Goal: Obtain resource: Obtain resource

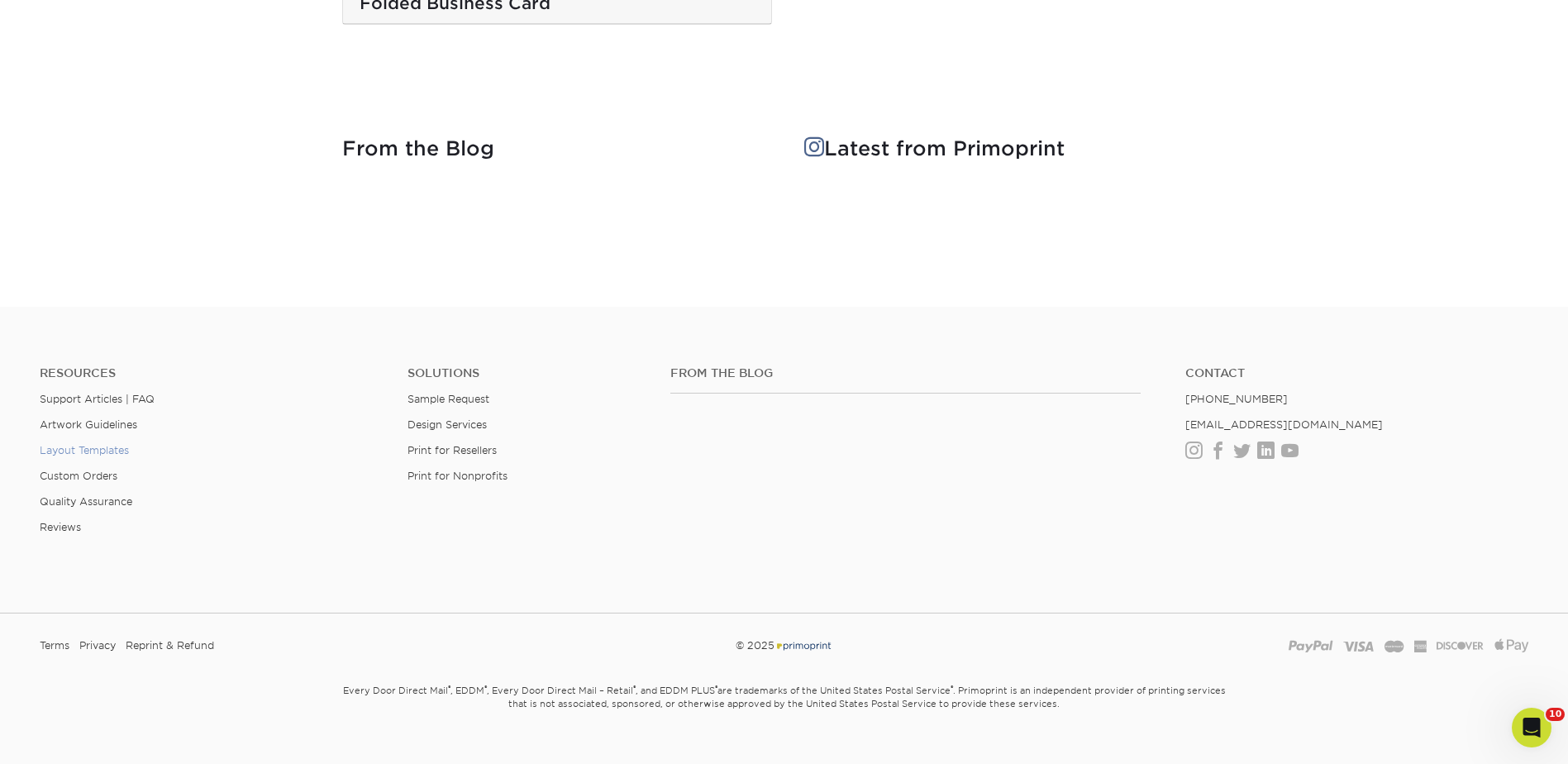
click at [99, 444] on link "Layout Templates" at bounding box center [85, 450] width 89 height 13
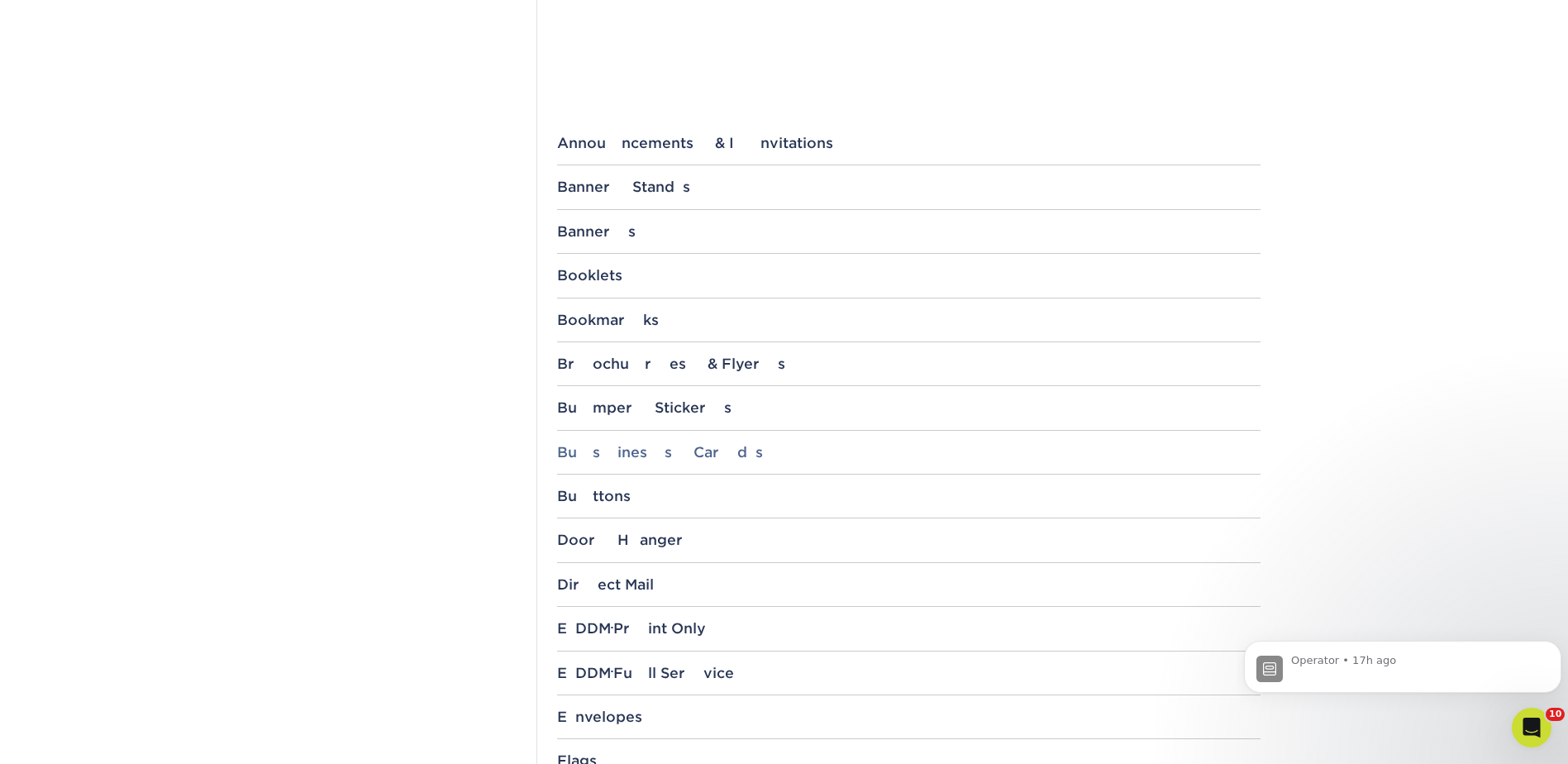
click at [610, 449] on div "Business Cards" at bounding box center [910, 452] width 704 height 16
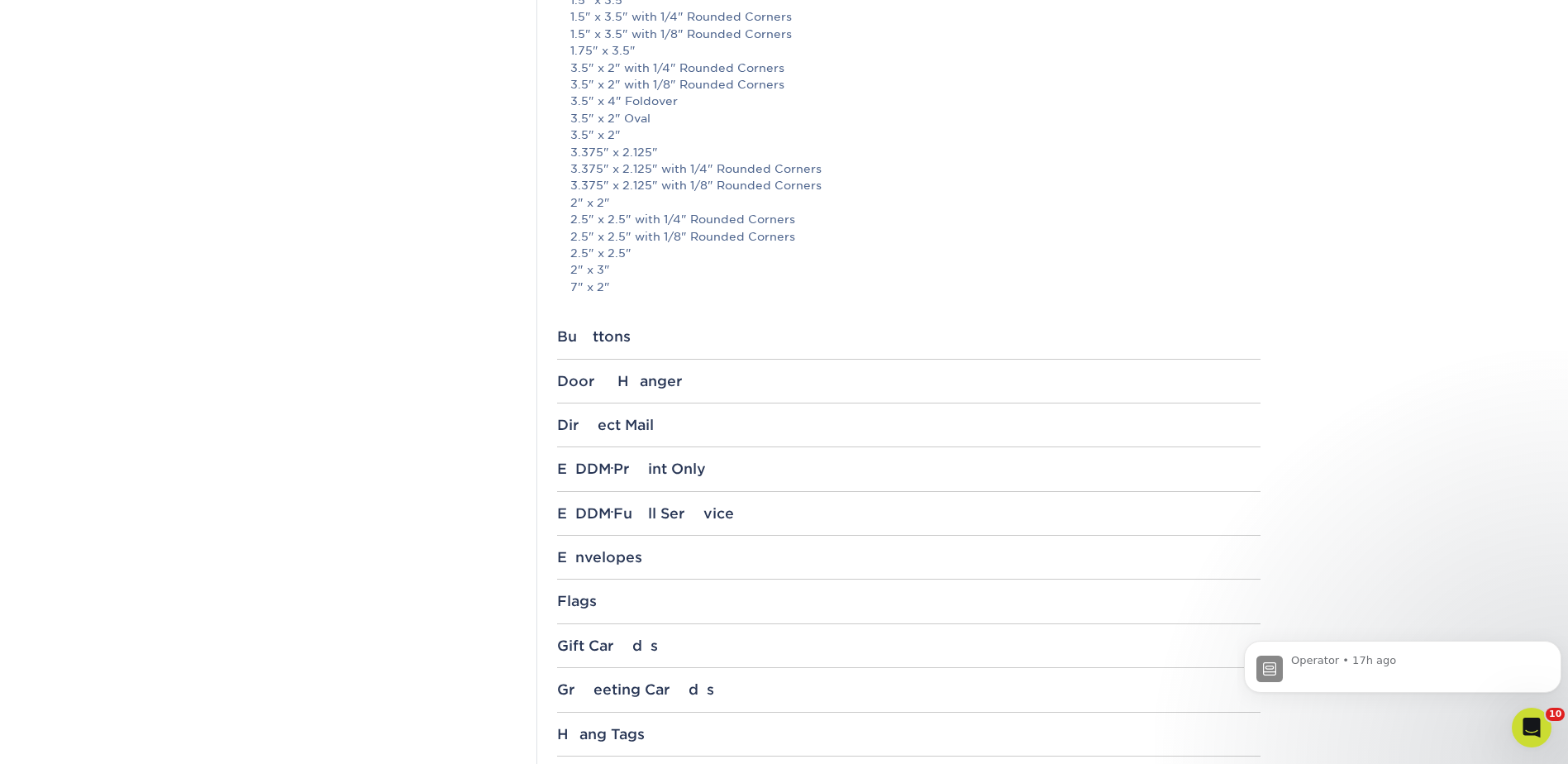
scroll to position [827, 0]
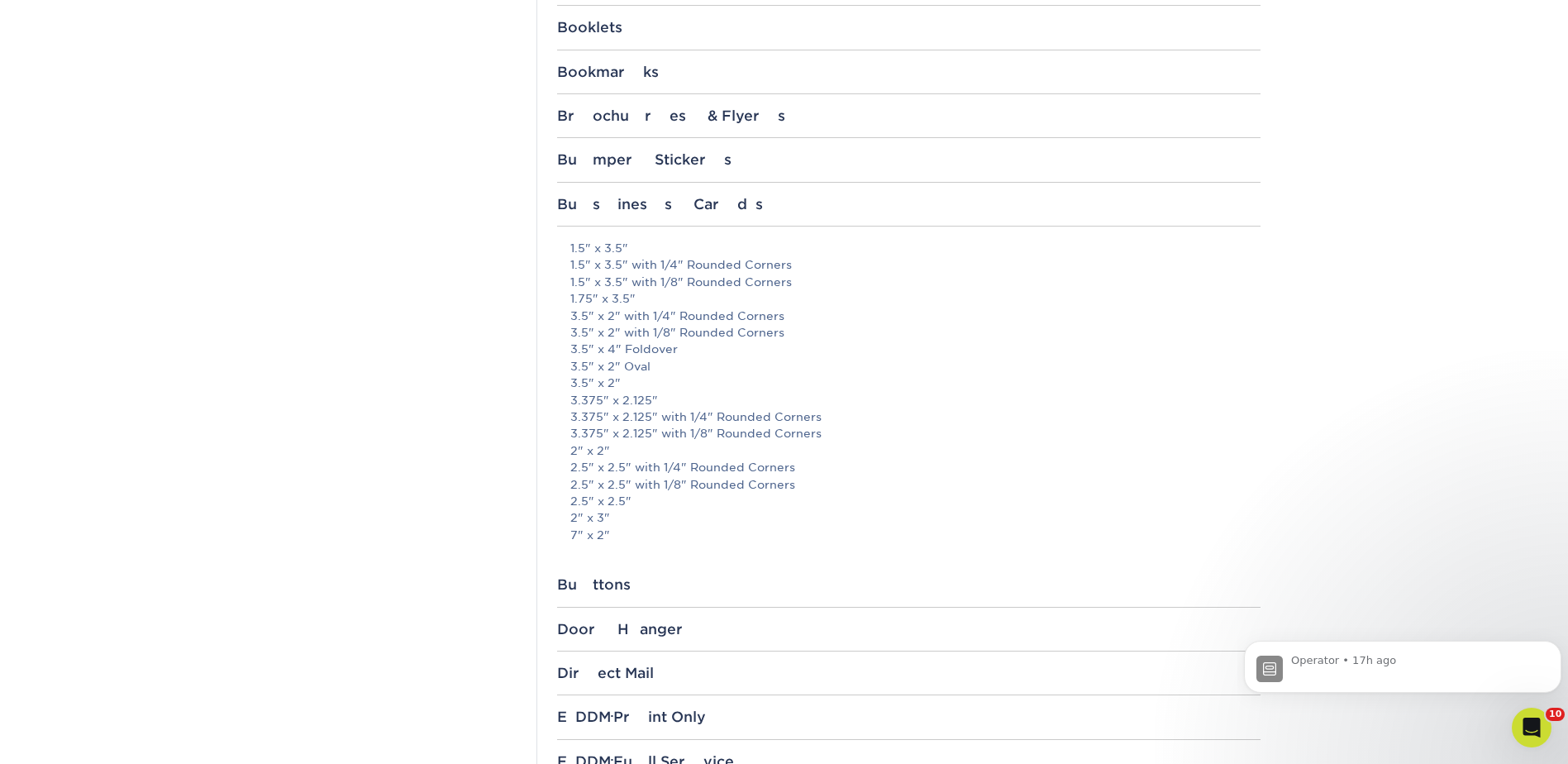
click at [1501, 295] on section "Templates Instagram Facebook Twitter Templates Contact Custom Orders Sample Req…" at bounding box center [784, 533] width 1568 height 2509
click at [1316, 345] on section "Templates Instagram Facebook Twitter Templates Contact Custom Orders Sample Req…" at bounding box center [784, 533] width 1568 height 2509
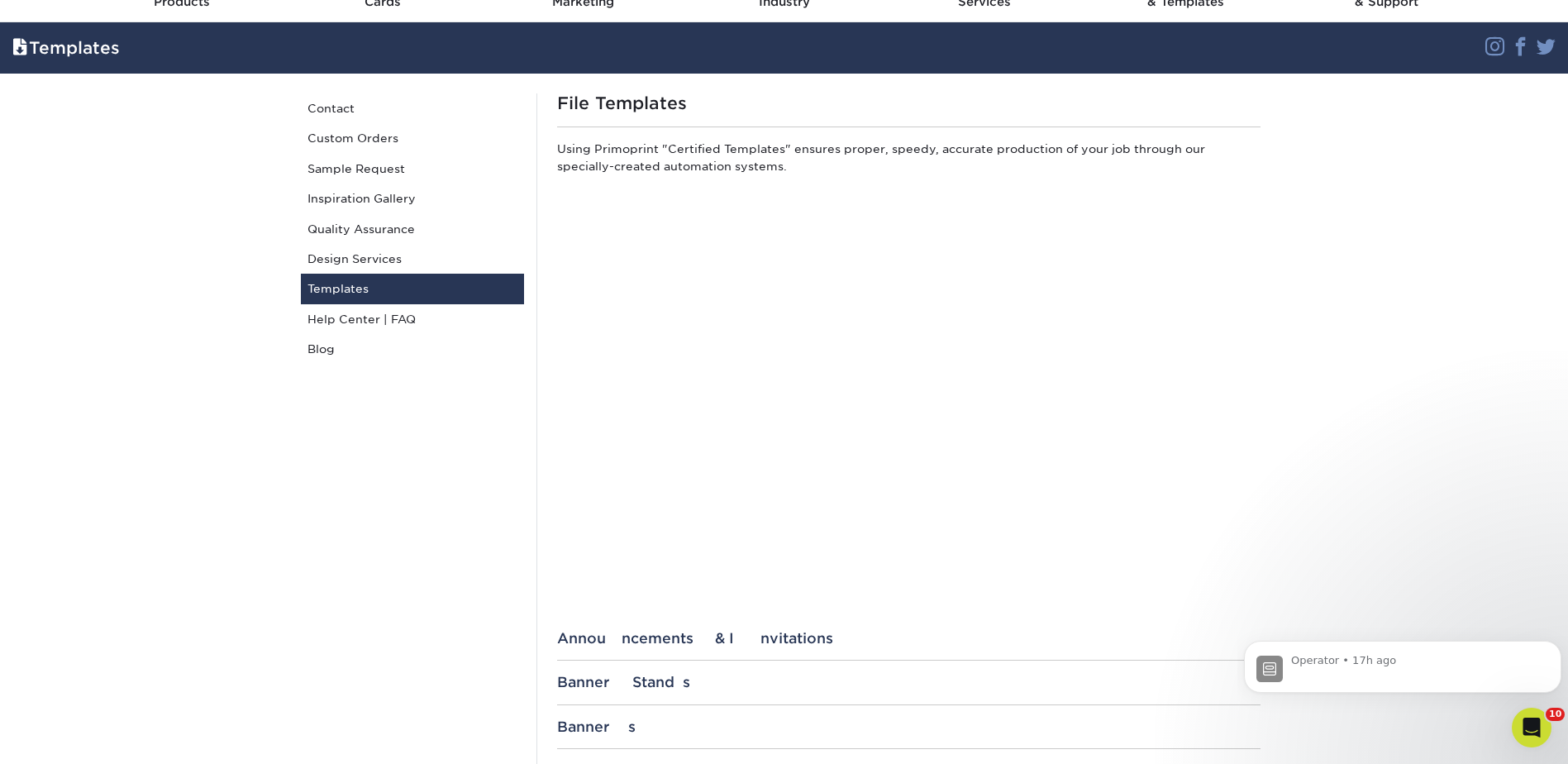
scroll to position [0, 0]
